Goal: Task Accomplishment & Management: Manage account settings

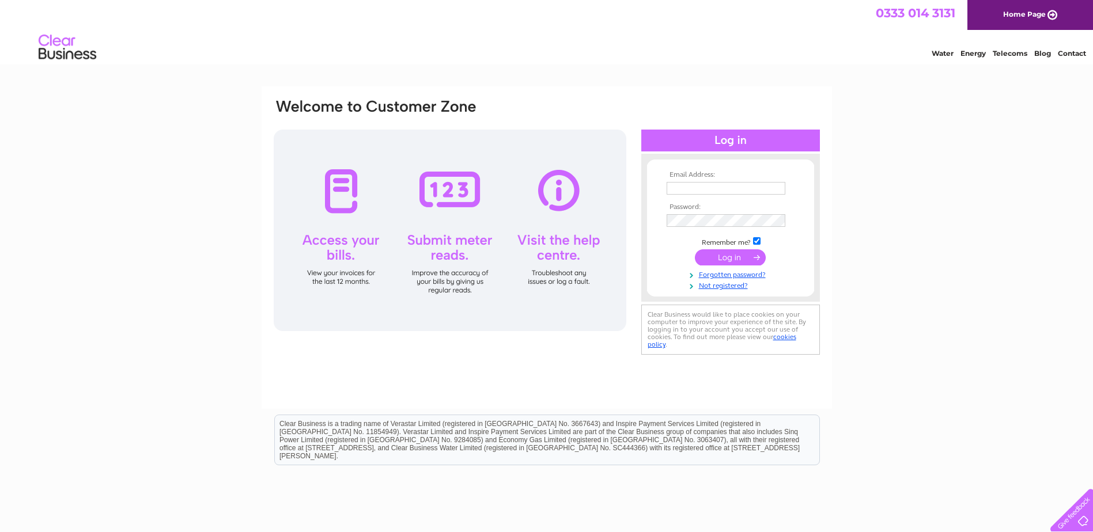
type input "[EMAIL_ADDRESS][DOMAIN_NAME]"
click at [739, 262] on input "submit" at bounding box center [730, 257] width 71 height 16
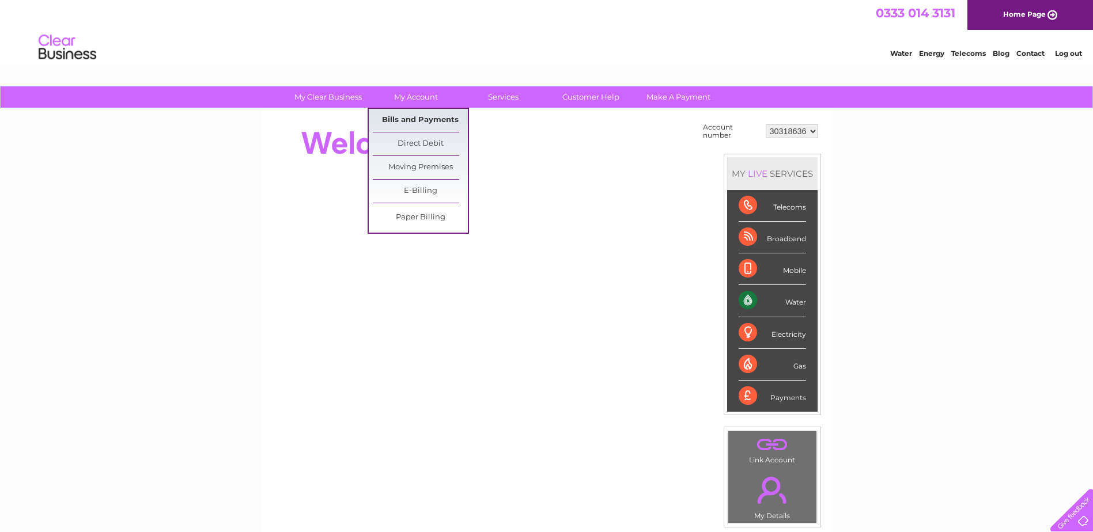
click at [416, 115] on link "Bills and Payments" at bounding box center [420, 120] width 95 height 23
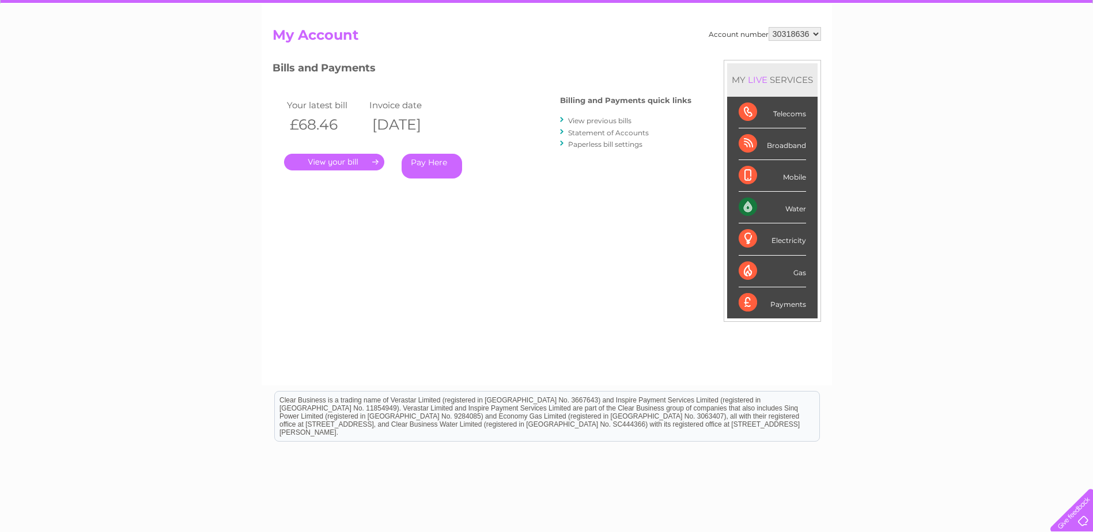
scroll to position [115, 0]
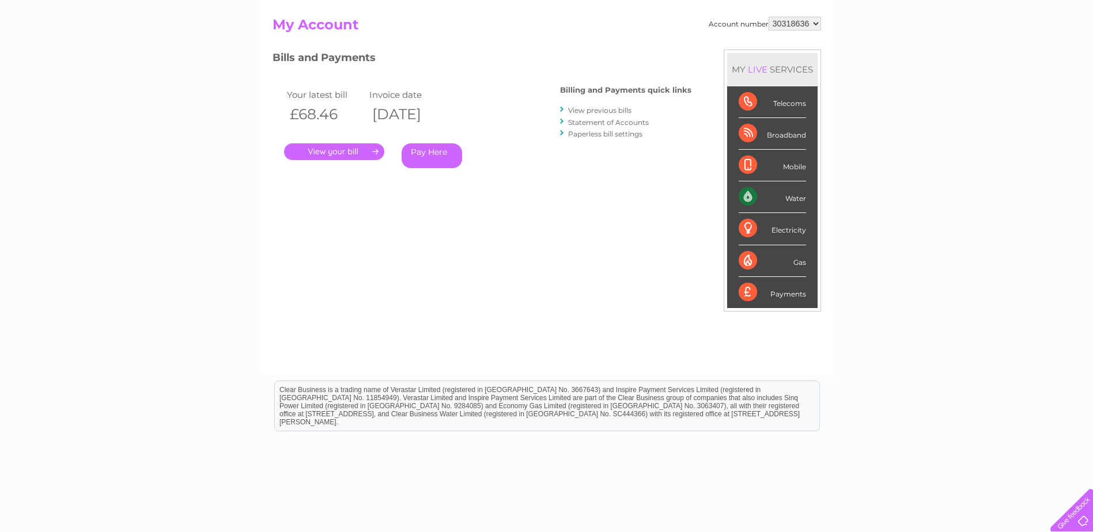
click at [324, 152] on link "." at bounding box center [334, 151] width 100 height 17
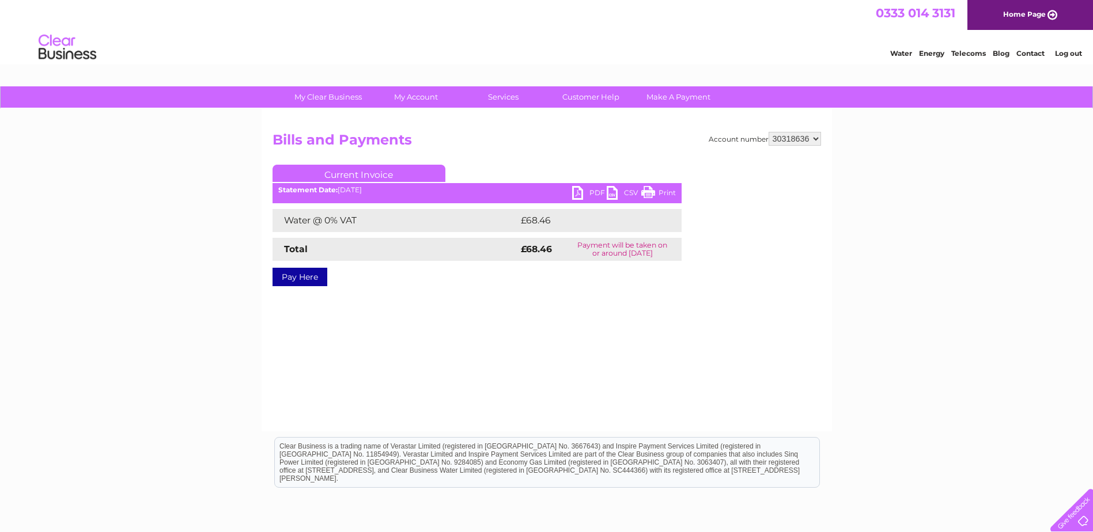
click at [588, 190] on link "PDF" at bounding box center [589, 194] width 35 height 17
click at [1070, 53] on link "Log out" at bounding box center [1068, 53] width 27 height 9
